Goal: Check status

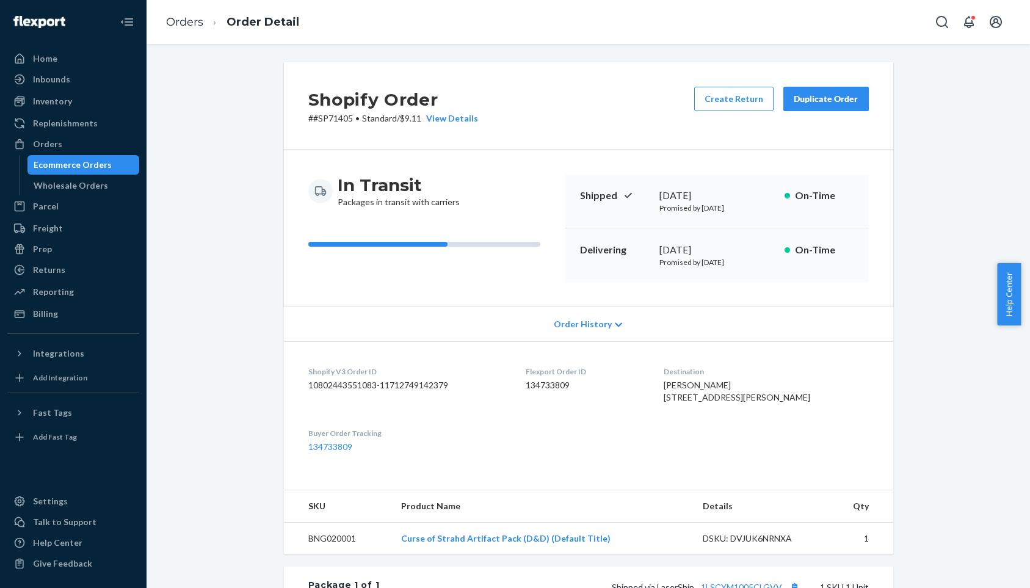
click at [608, 325] on div "Order History" at bounding box center [588, 324] width 609 height 35
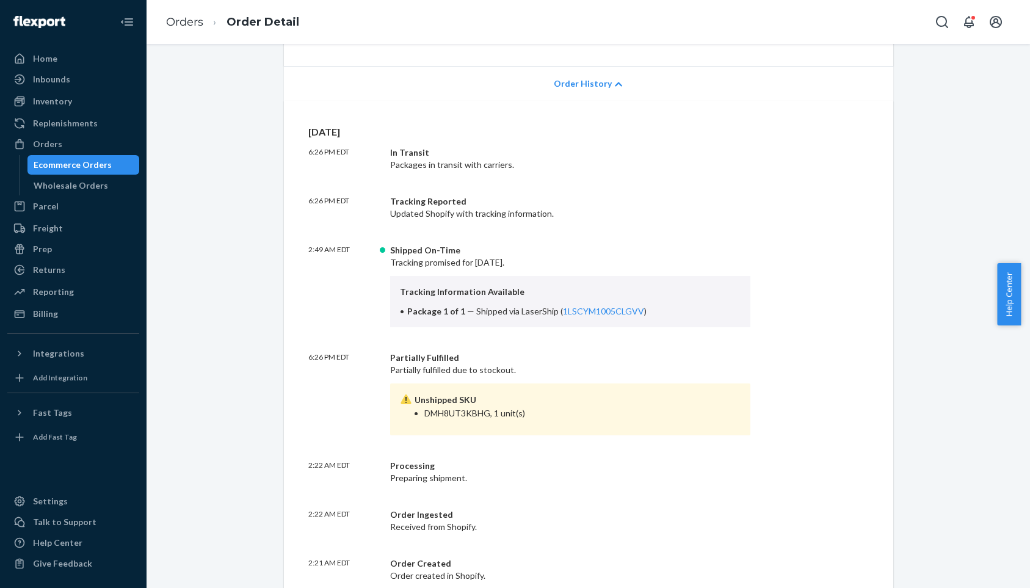
scroll to position [135, 0]
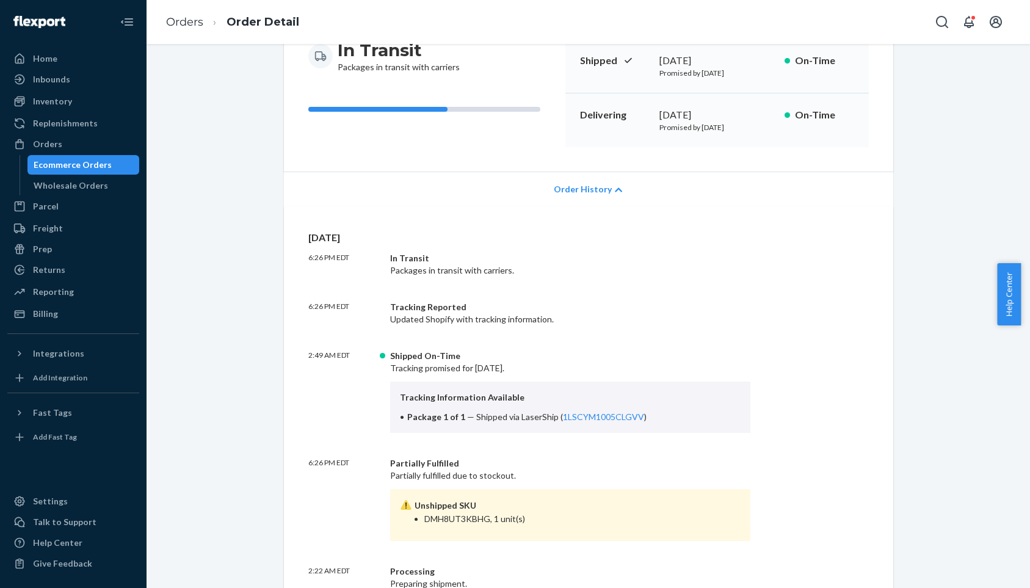
click at [445, 523] on li "DMH8UT3KBHG, 1 unit(s)" at bounding box center [582, 519] width 317 height 12
copy li "DMH8UT3KBHG"
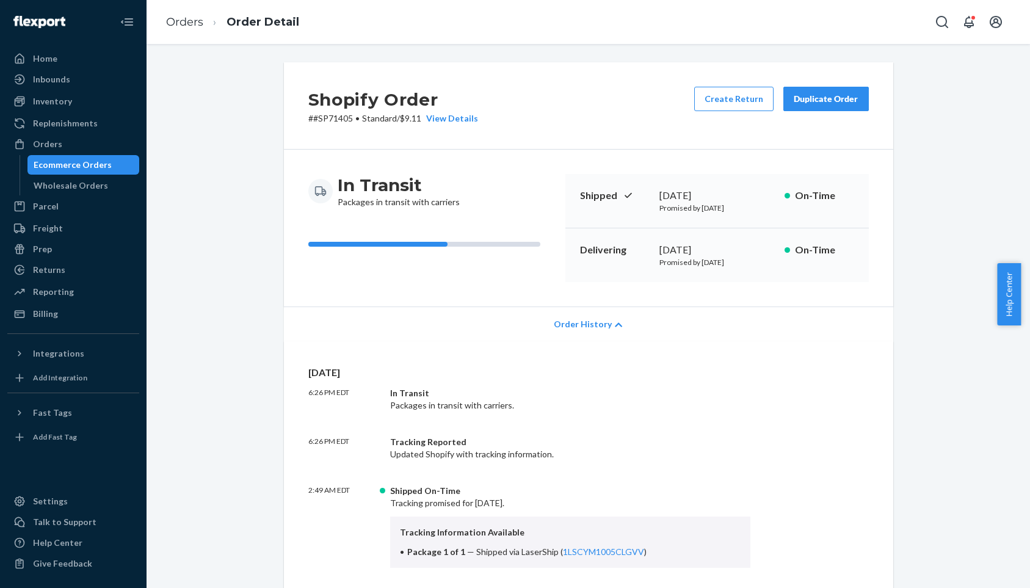
click at [331, 120] on p "# #SP71405 • Standard / $9.11 View Details" at bounding box center [393, 118] width 170 height 12
copy p "SP71405"
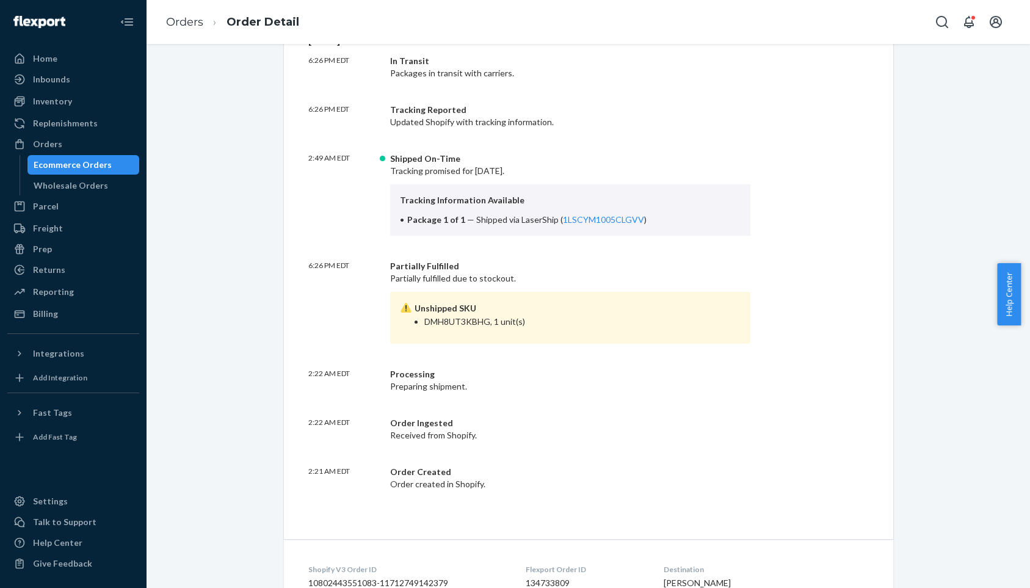
scroll to position [333, 0]
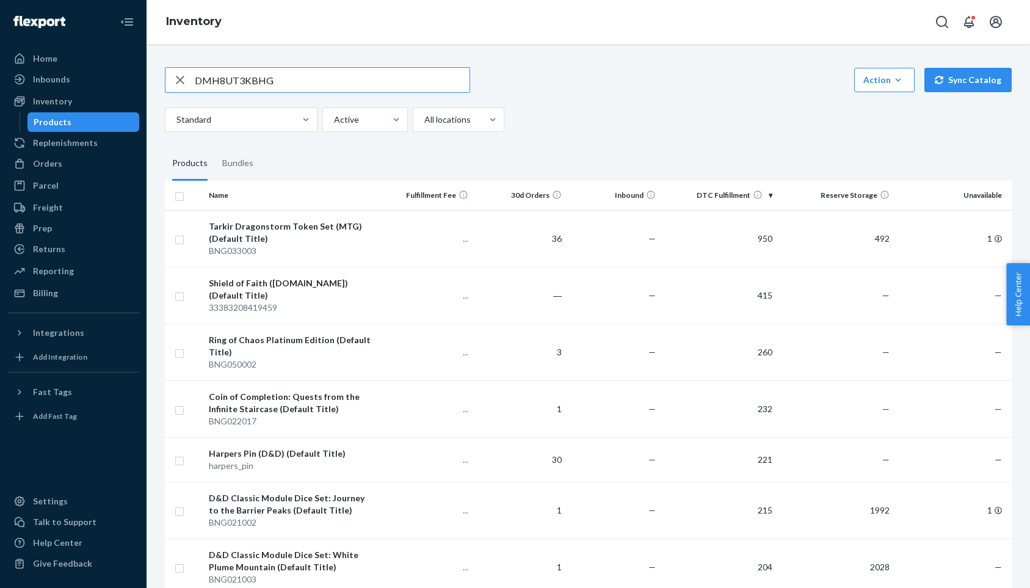
type input "DMH8UT3KBHG"
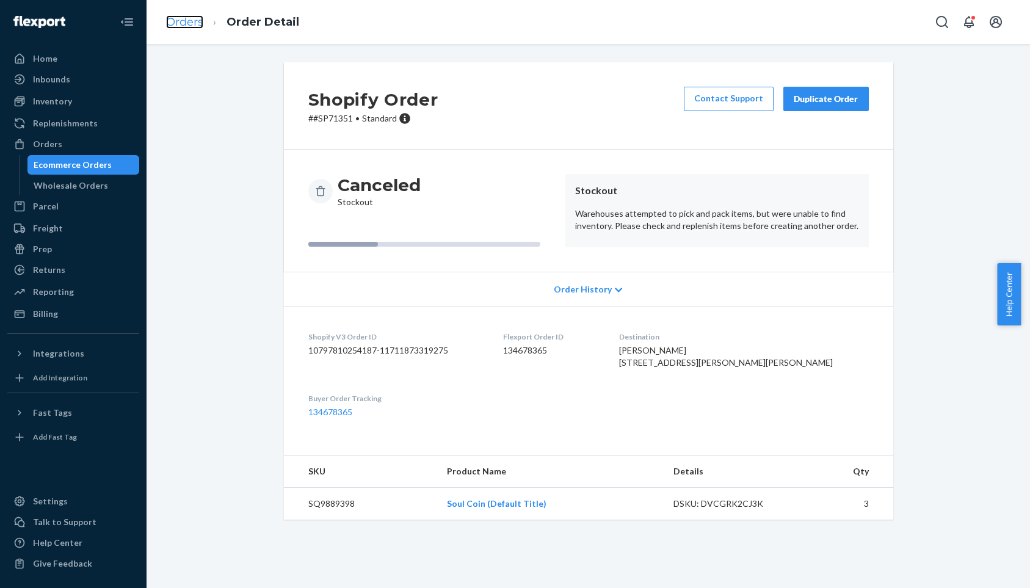
click at [179, 18] on link "Orders" at bounding box center [184, 21] width 37 height 13
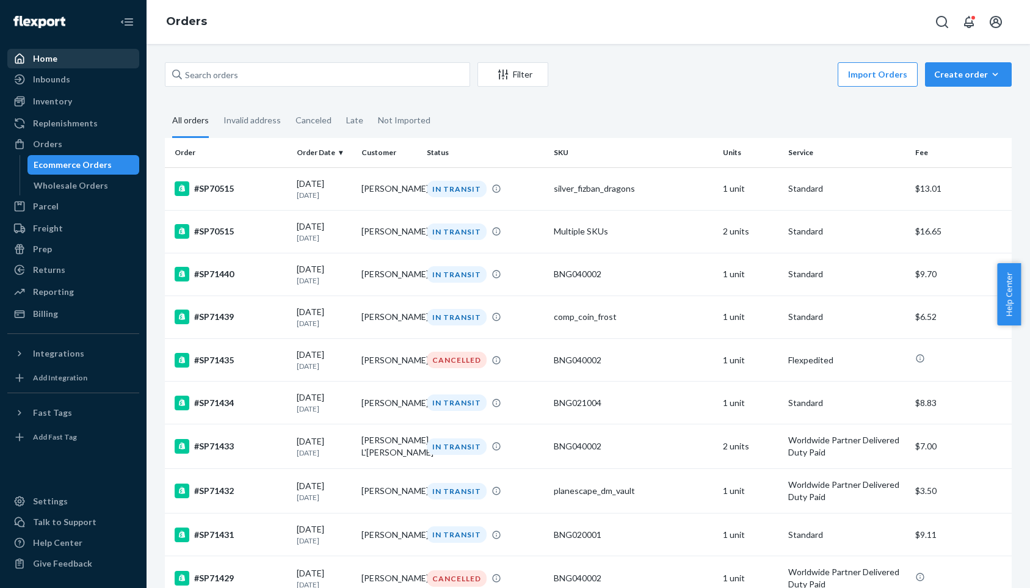
click at [53, 61] on div "Home" at bounding box center [45, 59] width 24 height 12
